Goal: Navigation & Orientation: Find specific page/section

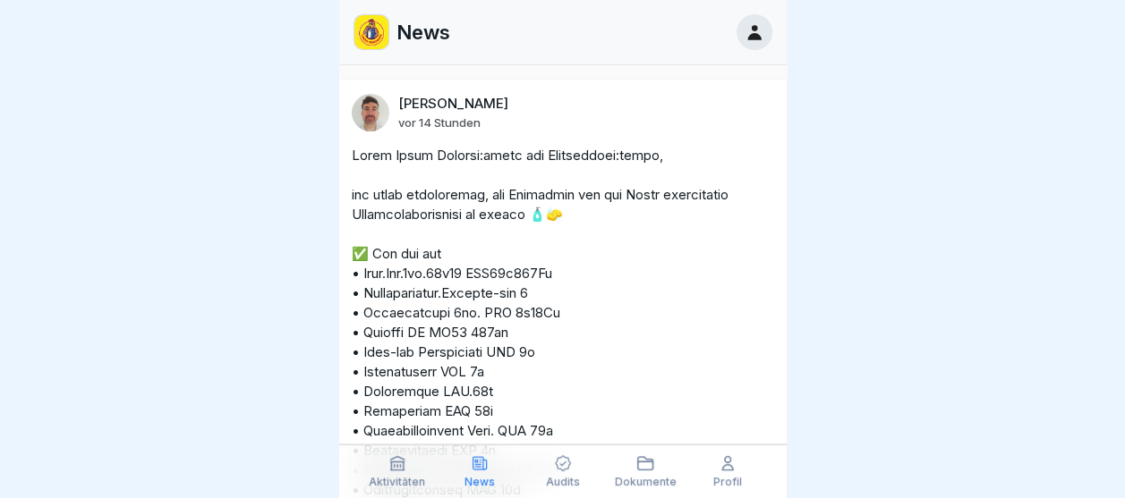
scroll to position [31501, 0]
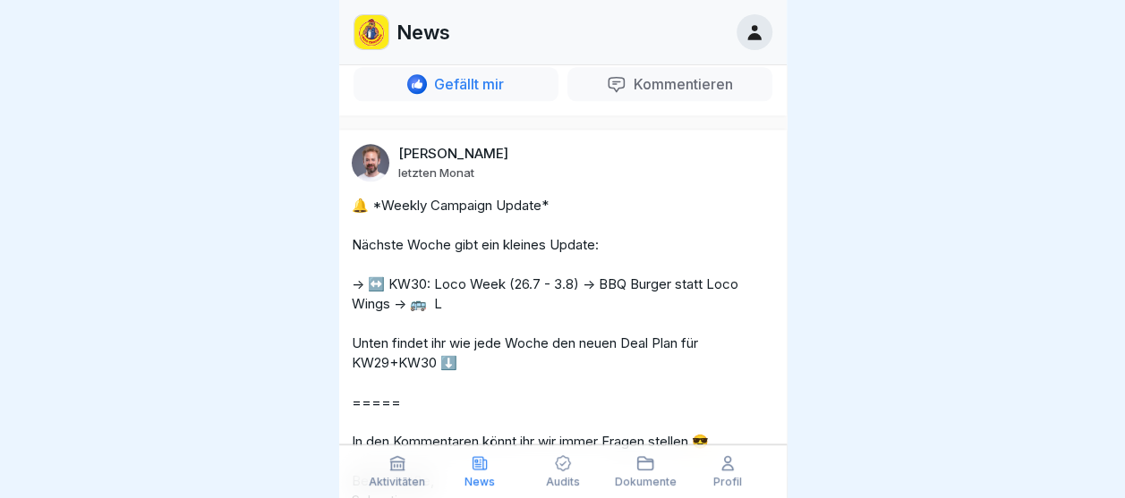
click at [388, 474] on div "Aktivitäten" at bounding box center [397, 472] width 73 height 34
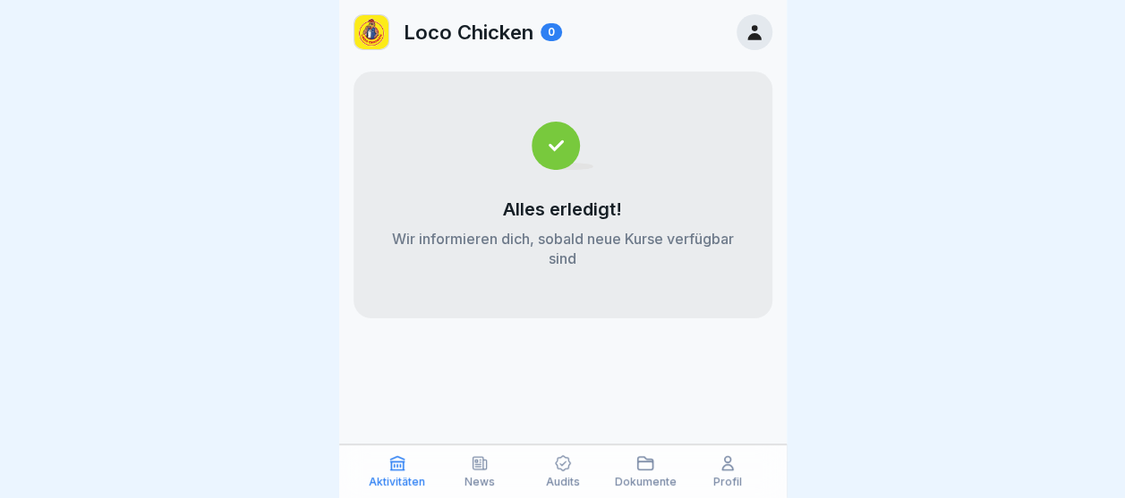
click at [483, 462] on icon at bounding box center [479, 463] width 13 height 13
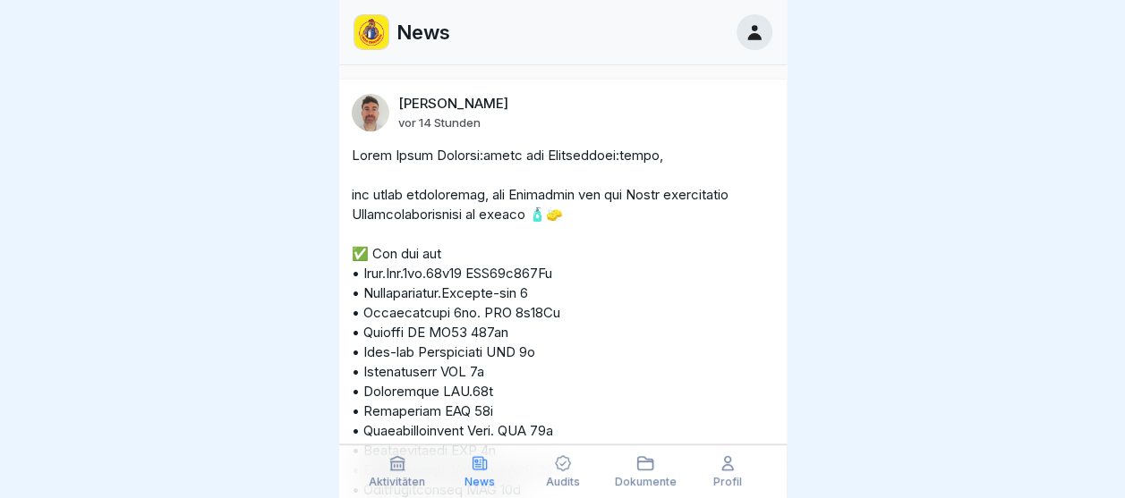
scroll to position [13, 0]
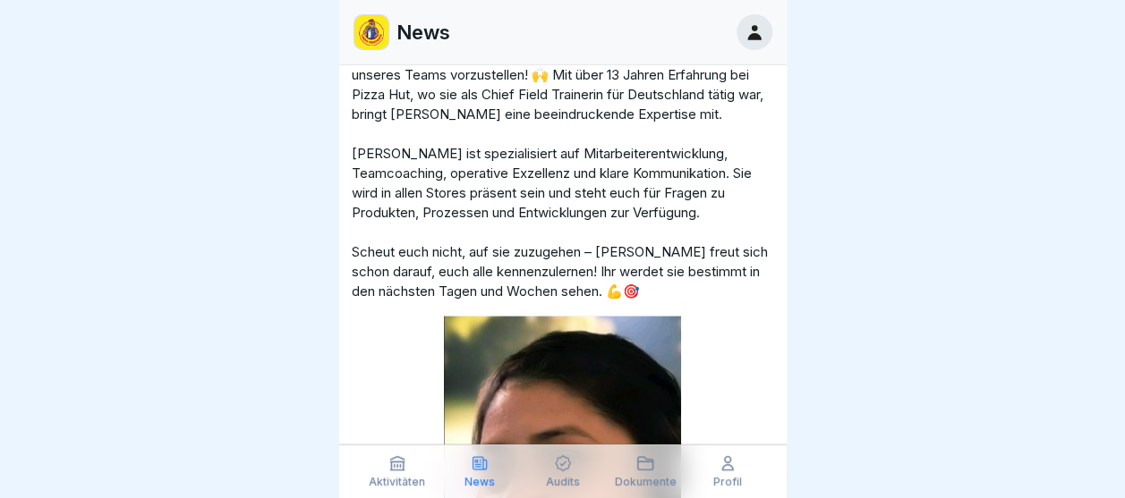
scroll to position [4367, 0]
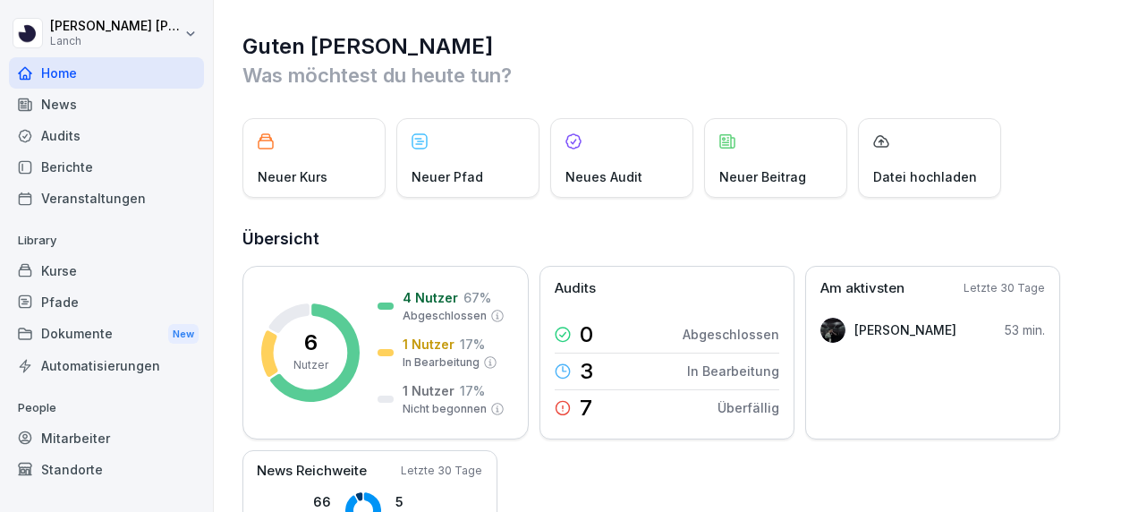
click at [802, 231] on h2 "Übersicht" at bounding box center [677, 238] width 869 height 25
click at [100, 438] on div "Mitarbeiter" at bounding box center [106, 437] width 195 height 31
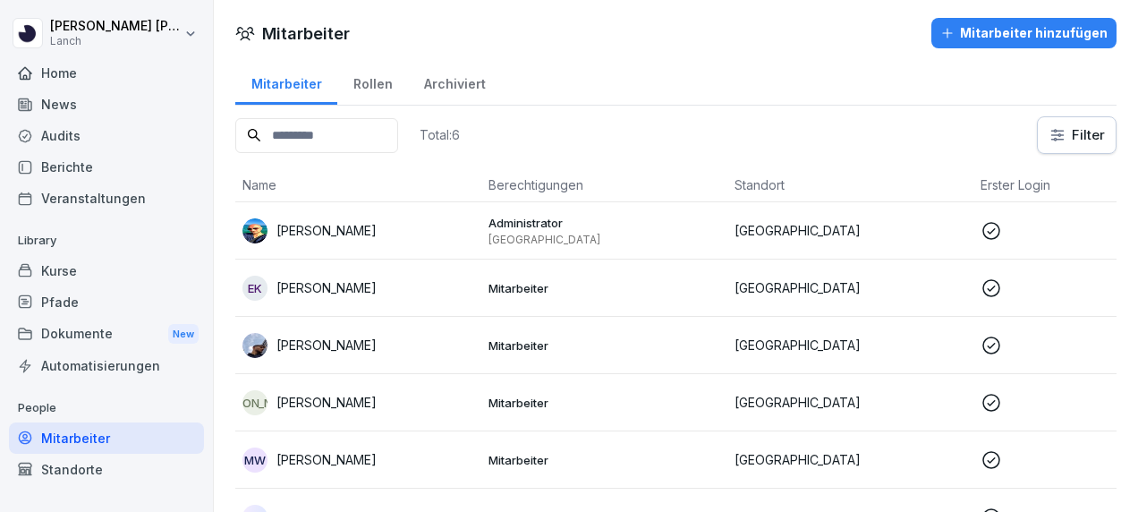
click at [100, 438] on div "Mitarbeiter" at bounding box center [106, 437] width 195 height 31
